Goal: Task Accomplishment & Management: Complete application form

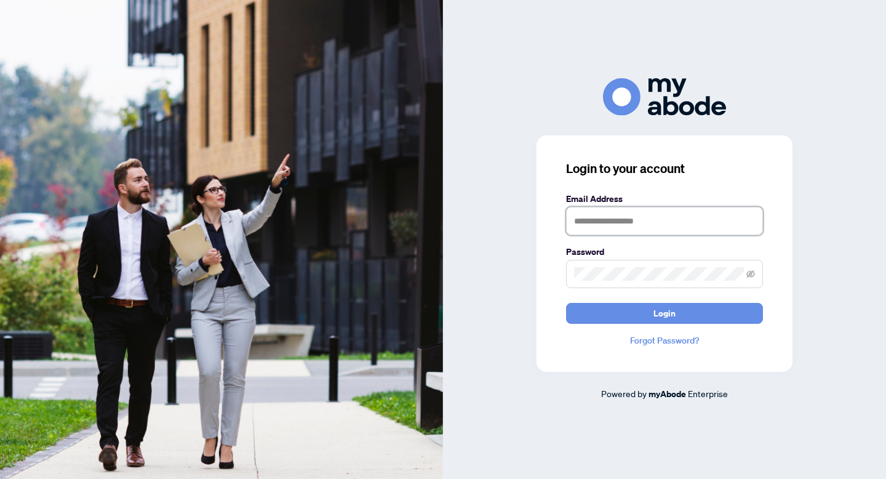
click at [617, 211] on input "text" at bounding box center [664, 221] width 197 height 28
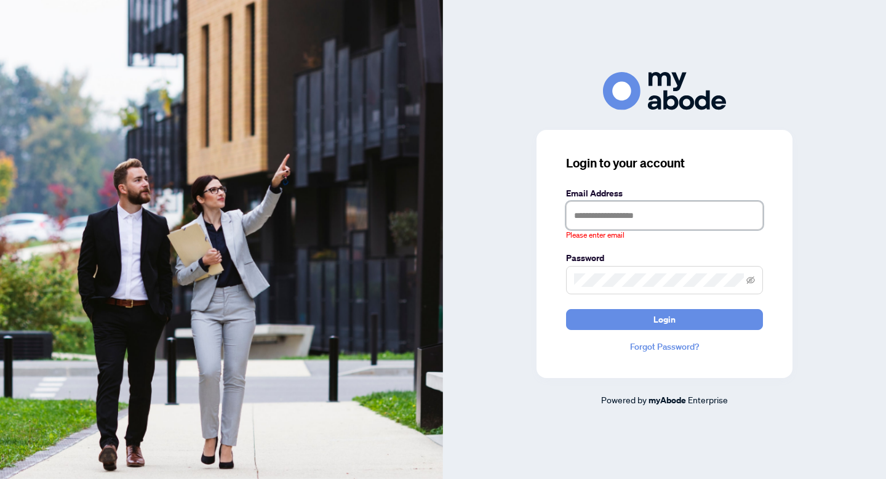
type input "**********"
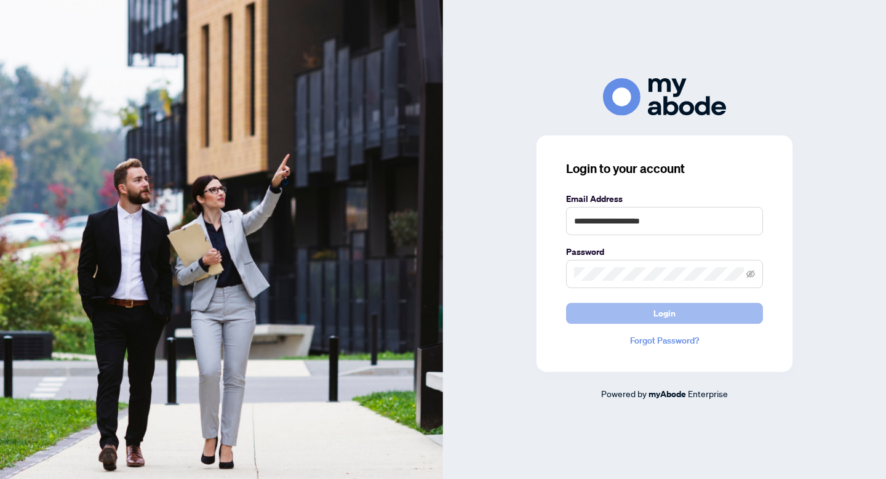
click at [662, 318] on span "Login" at bounding box center [665, 313] width 22 height 20
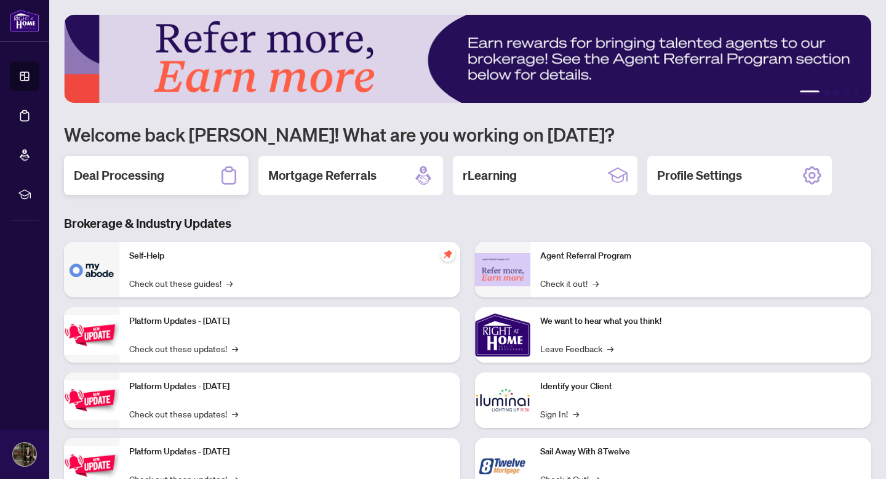
click at [147, 176] on h2 "Deal Processing" at bounding box center [119, 175] width 90 height 17
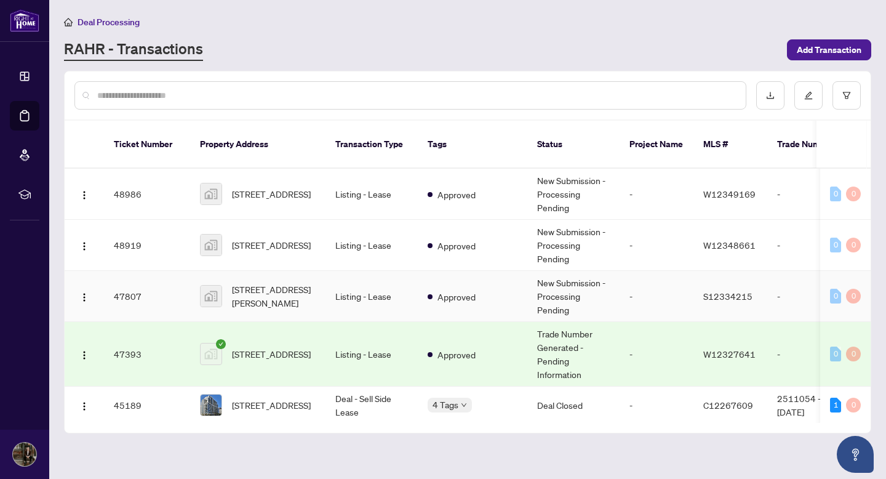
click at [294, 283] on span "[STREET_ADDRESS][PERSON_NAME]" at bounding box center [274, 296] width 84 height 27
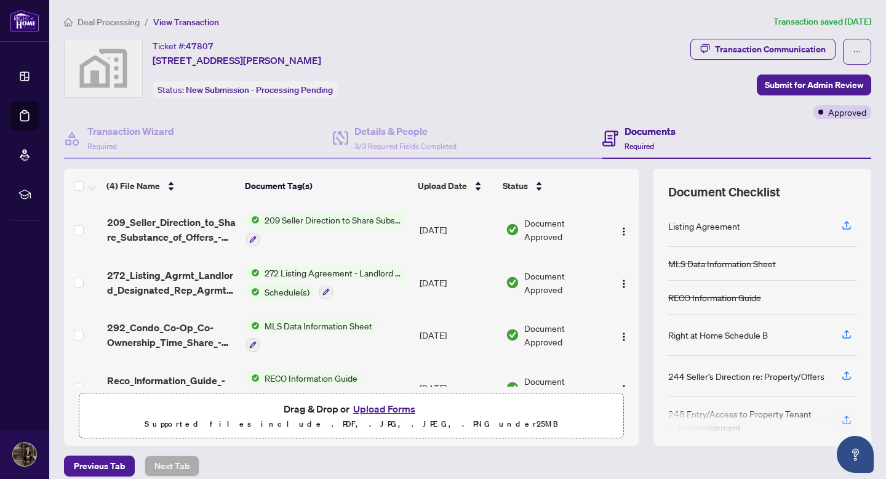
click at [375, 409] on button "Upload Forms" at bounding box center [385, 409] width 70 height 16
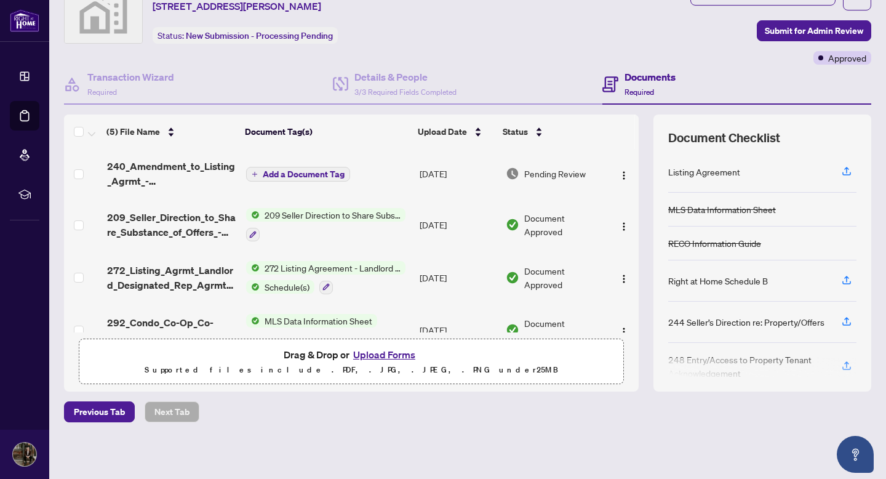
click at [287, 170] on span "Add a Document Tag" at bounding box center [304, 174] width 82 height 9
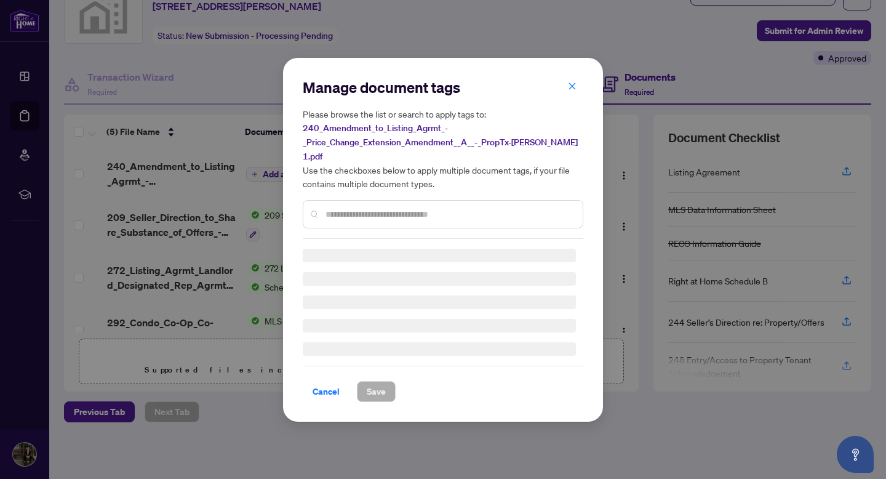
click at [361, 205] on div "Manage document tags Please browse the list or search to apply tags to: 240_Ame…" at bounding box center [443, 158] width 281 height 161
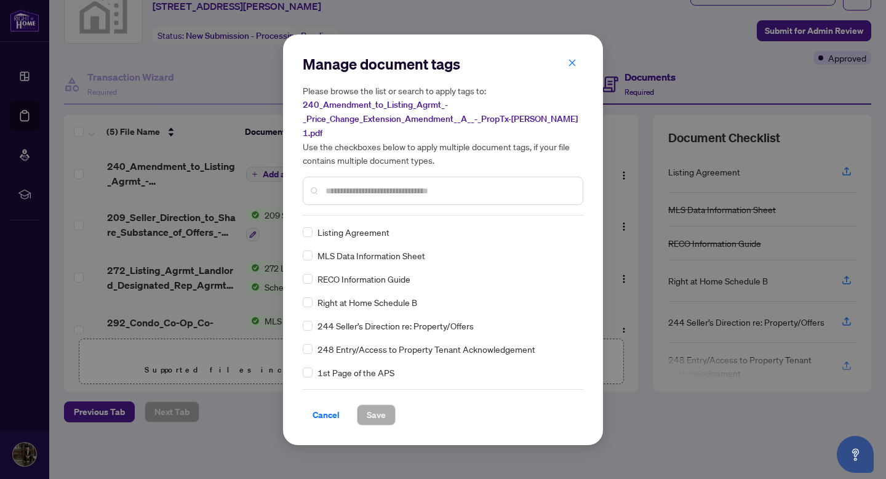
click at [351, 186] on input "text" at bounding box center [449, 191] width 247 height 14
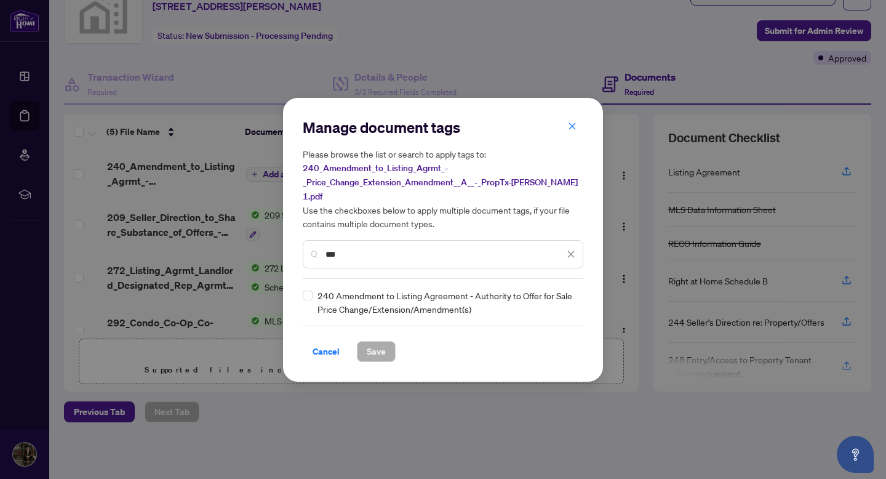
type input "***"
click at [379, 342] on span "Save" at bounding box center [376, 352] width 19 height 20
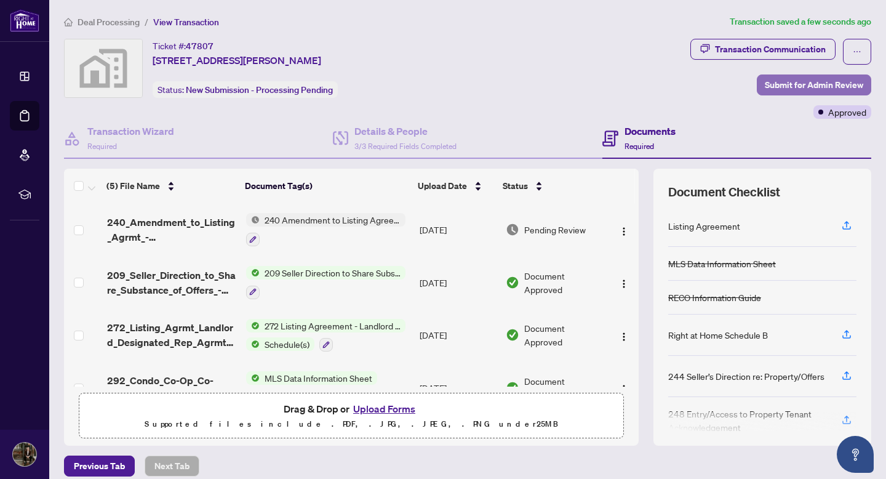
click at [799, 89] on span "Submit for Admin Review" at bounding box center [814, 85] width 98 height 20
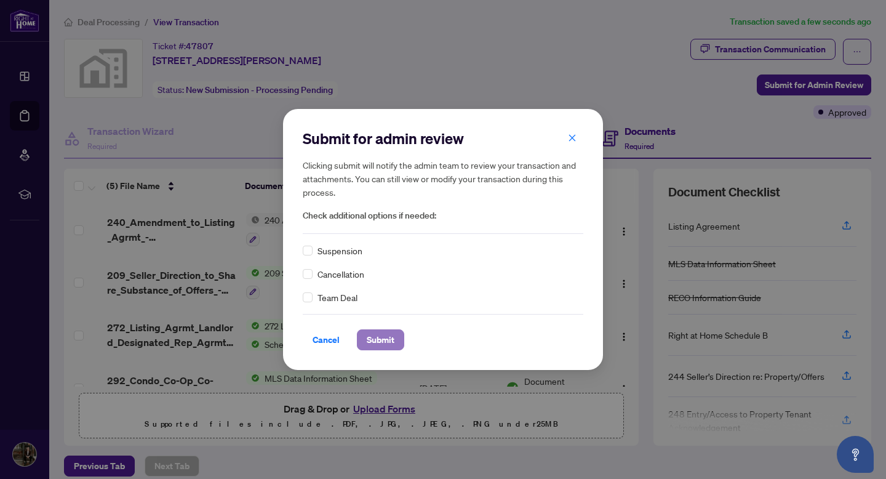
click at [379, 341] on span "Submit" at bounding box center [381, 340] width 28 height 20
